Goal: Task Accomplishment & Management: Use online tool/utility

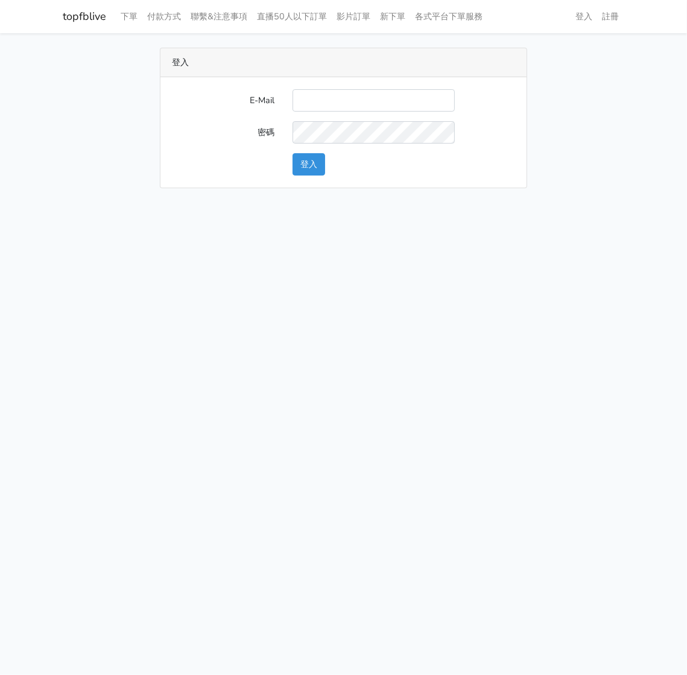
click at [317, 101] on input "E-Mail" at bounding box center [374, 100] width 162 height 22
drag, startPoint x: 450, startPoint y: 96, endPoint x: 116, endPoint y: 72, distance: 335.2
click at [116, 72] on div "登入 E-Mail https://www.facebook.com/applestarry.shop/videos/824766723555098 密碼 登入" at bounding box center [343, 118] width 579 height 141
type input "watin5408@gmail.com"
click at [310, 168] on button "登入" at bounding box center [309, 164] width 33 height 22
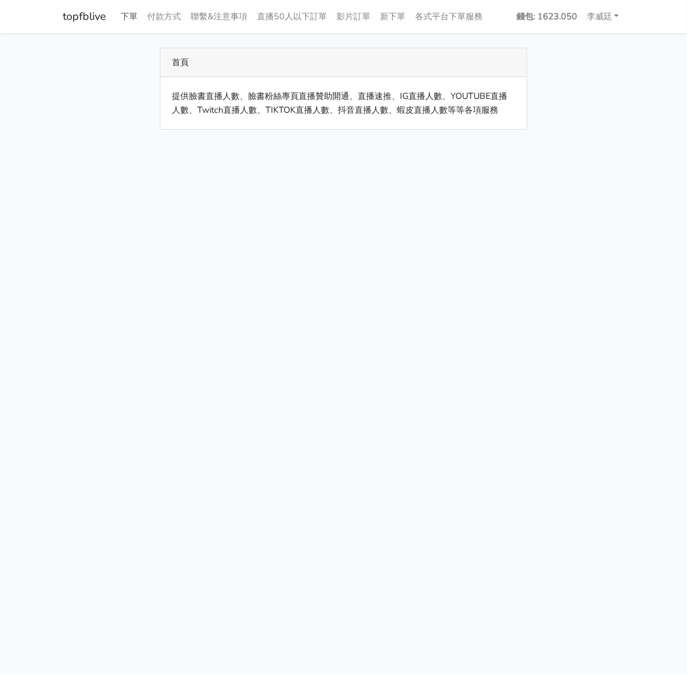
click at [130, 14] on link "下單" at bounding box center [129, 17] width 27 height 24
